Goal: Understand process/instructions

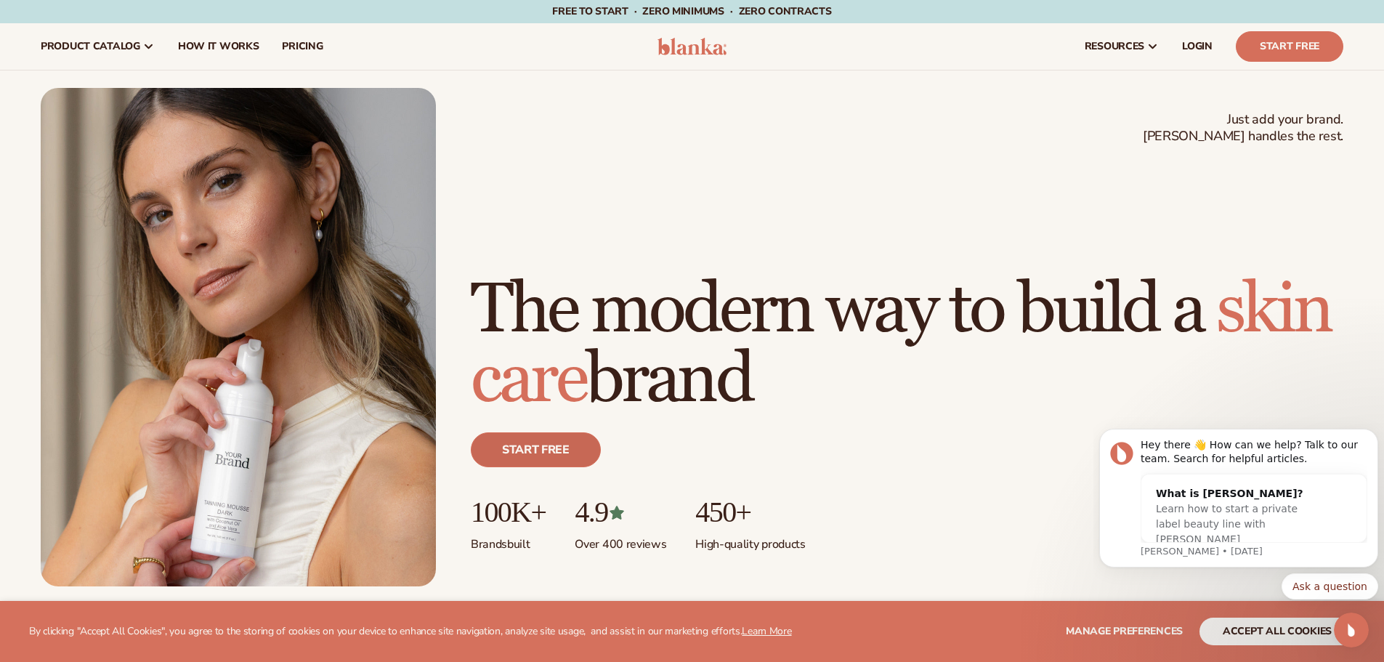
click at [535, 462] on link "Start free" at bounding box center [536, 449] width 130 height 35
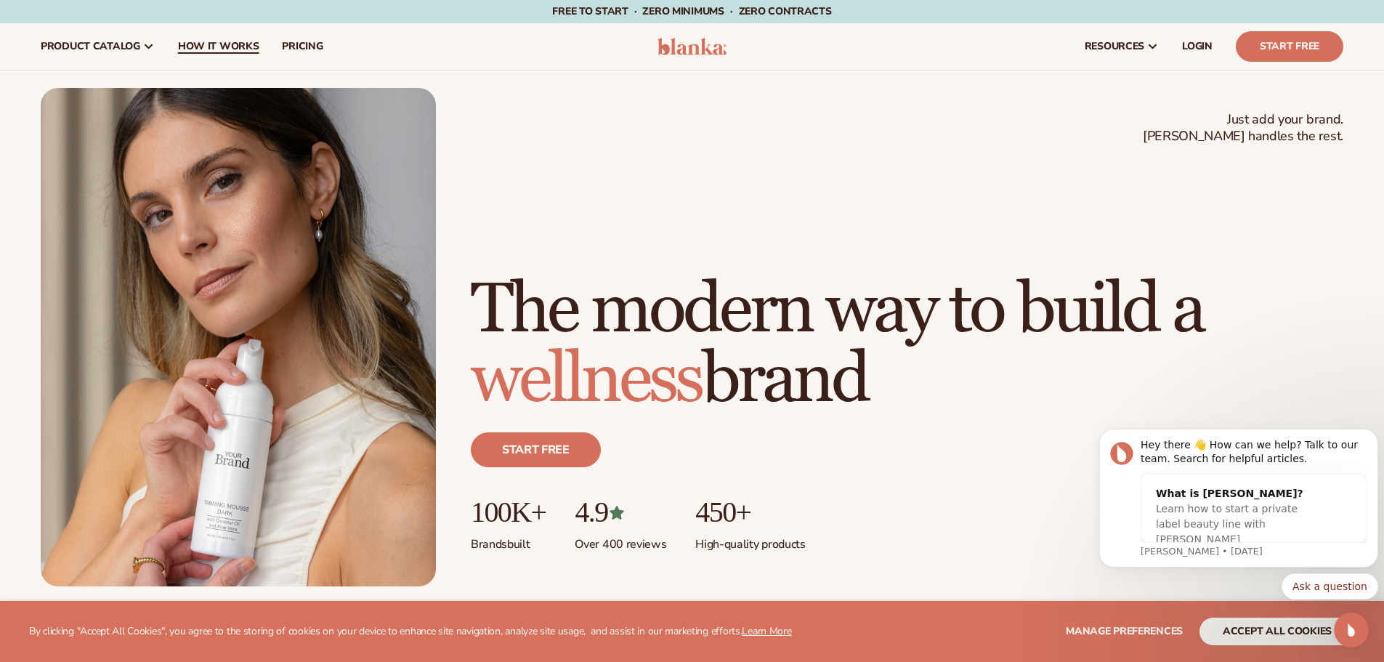
click at [195, 36] on link "How It Works" at bounding box center [218, 46] width 105 height 46
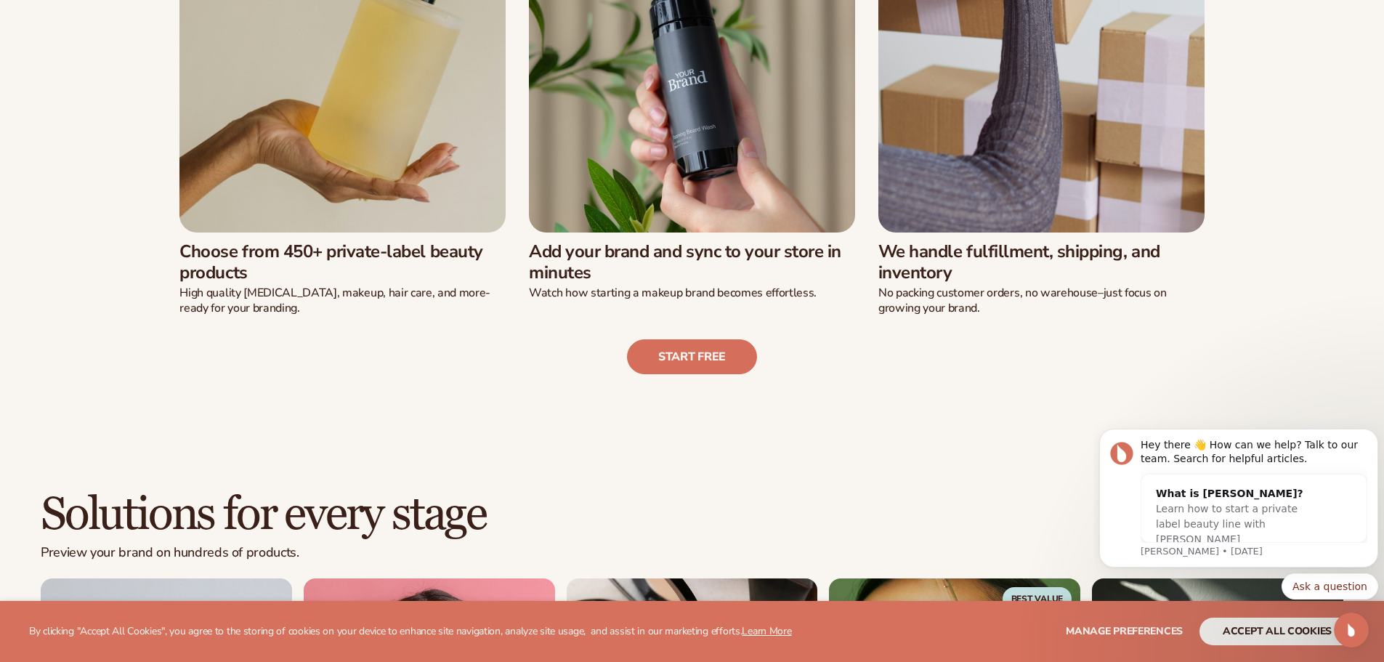
scroll to position [726, 0]
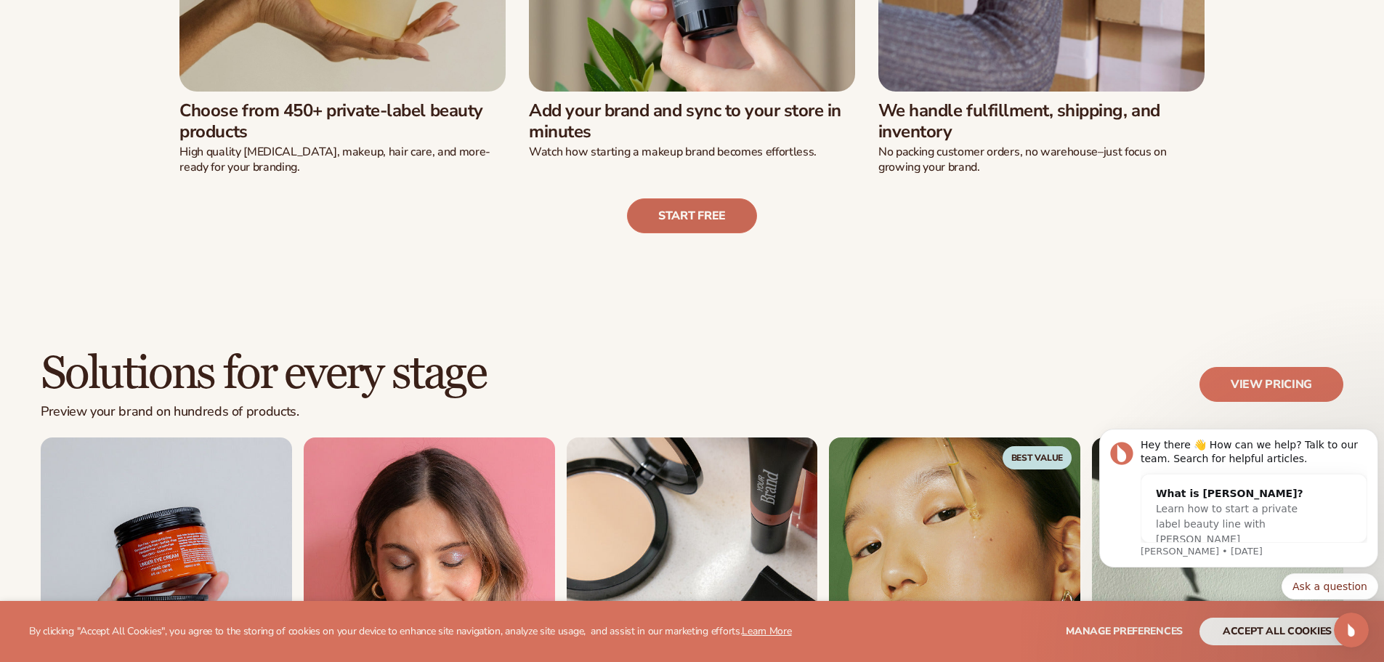
click at [691, 224] on link "Start free" at bounding box center [692, 215] width 130 height 35
